Goal: Information Seeking & Learning: Learn about a topic

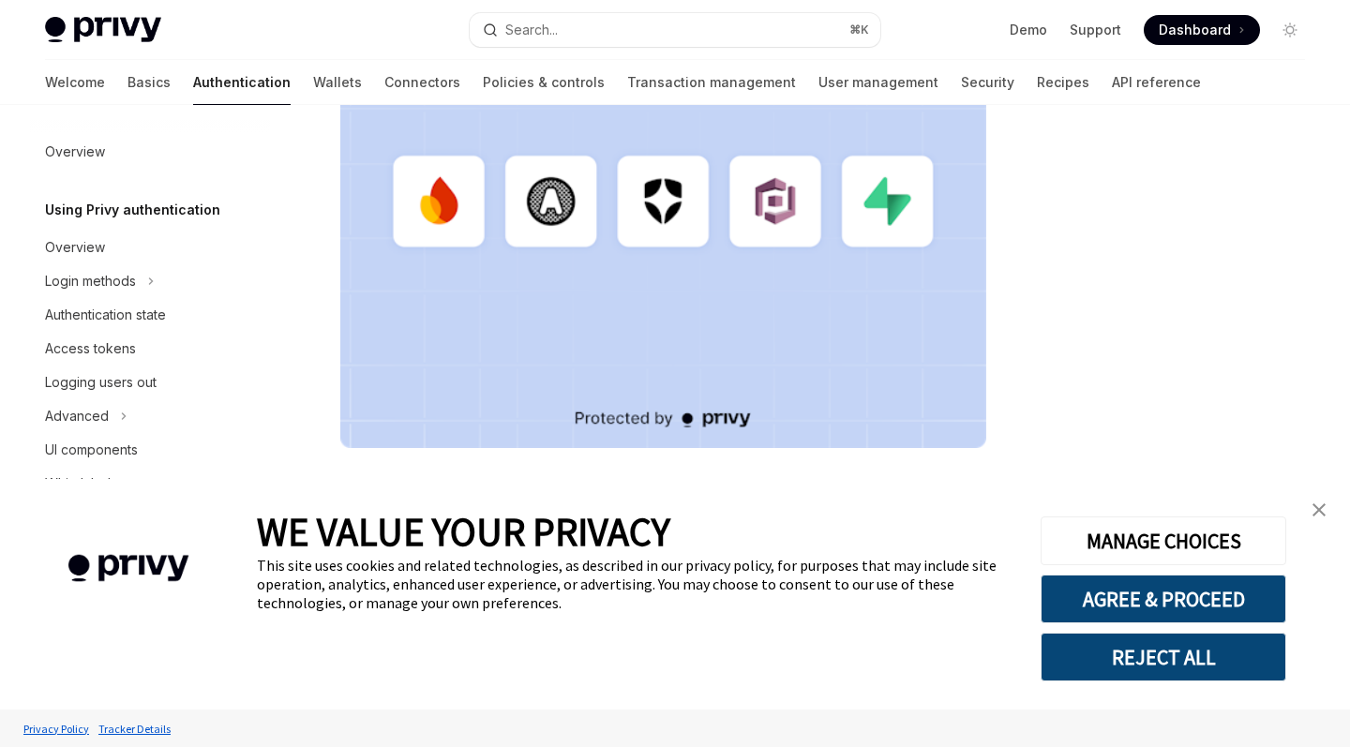
scroll to position [640, 0]
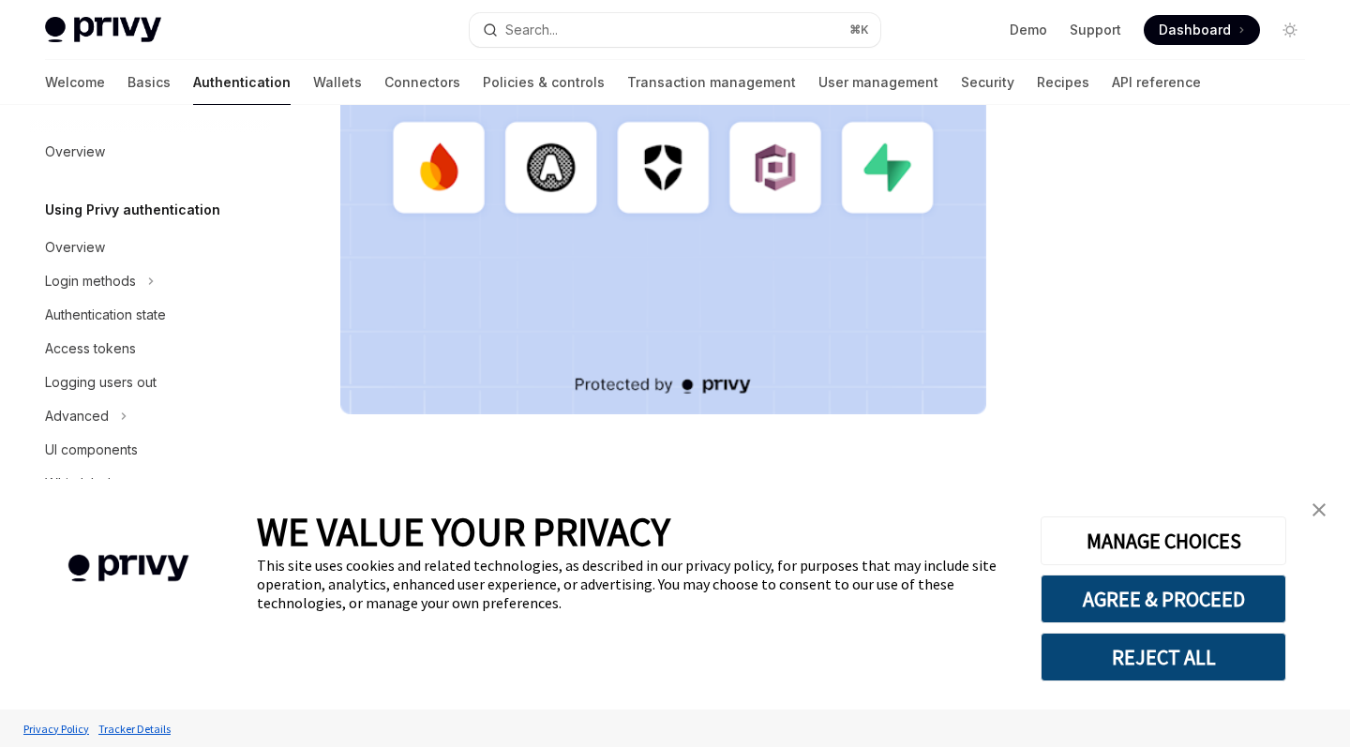
click at [1138, 646] on button "REJECT ALL" at bounding box center [1164, 657] width 246 height 49
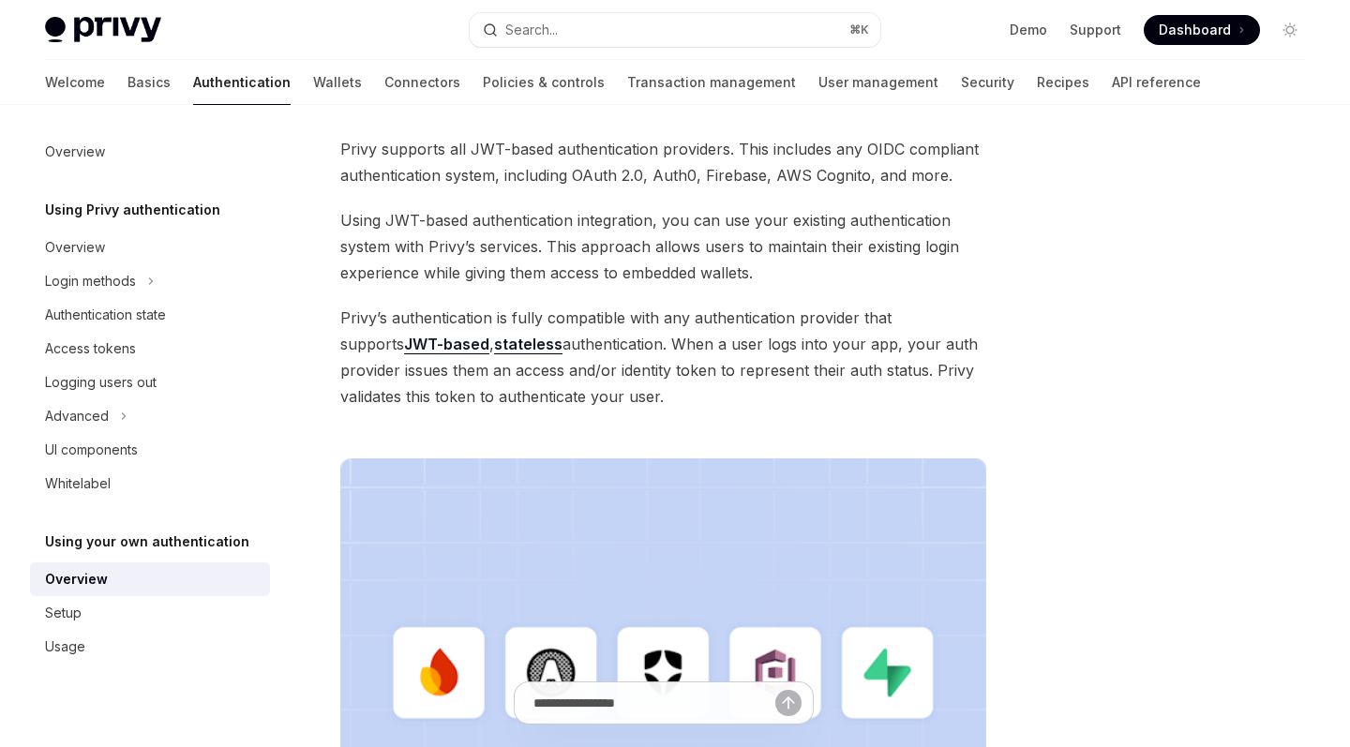
scroll to position [0, 0]
